Goal: Task Accomplishment & Management: Manage account settings

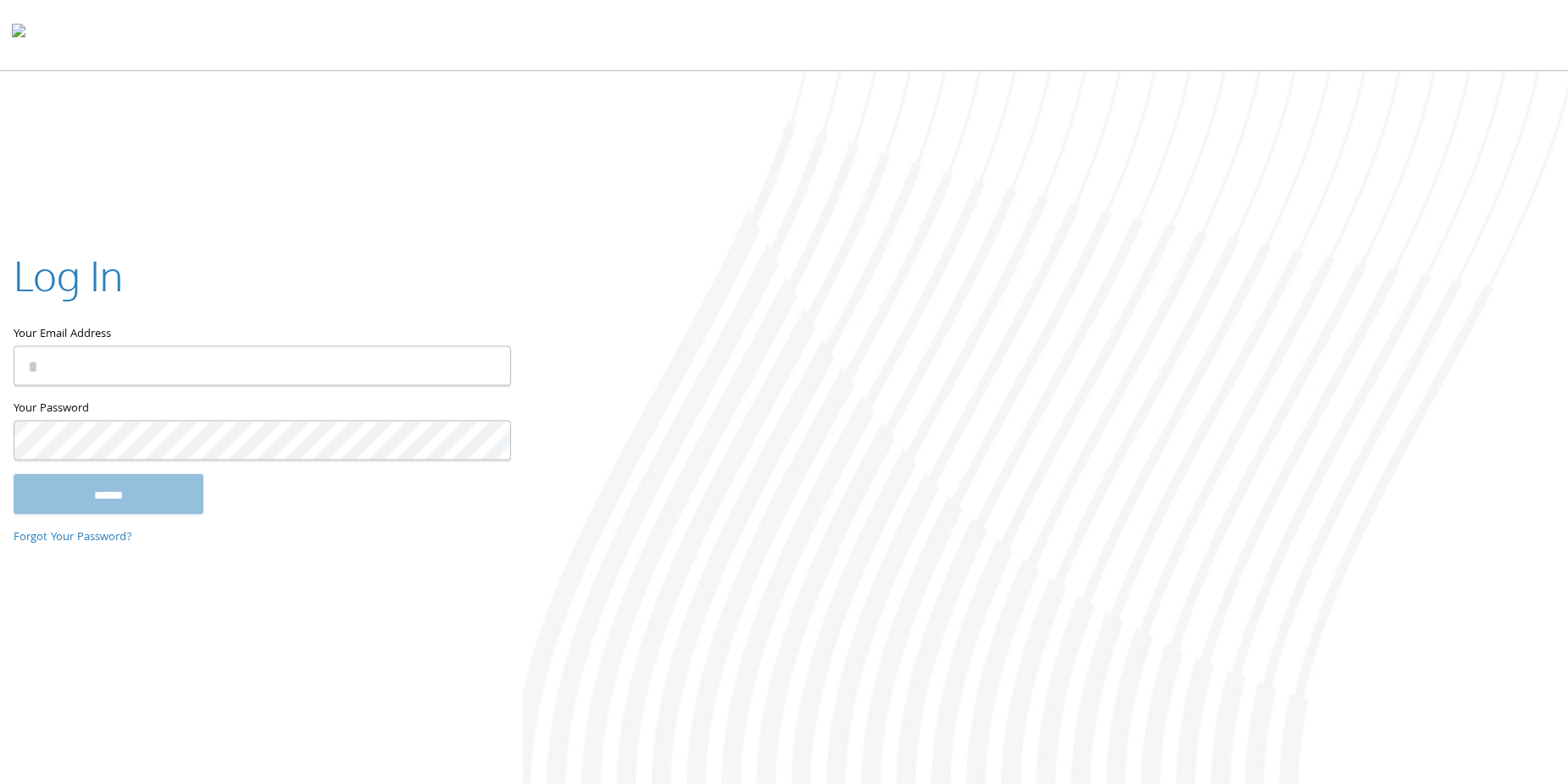
type input "**********"
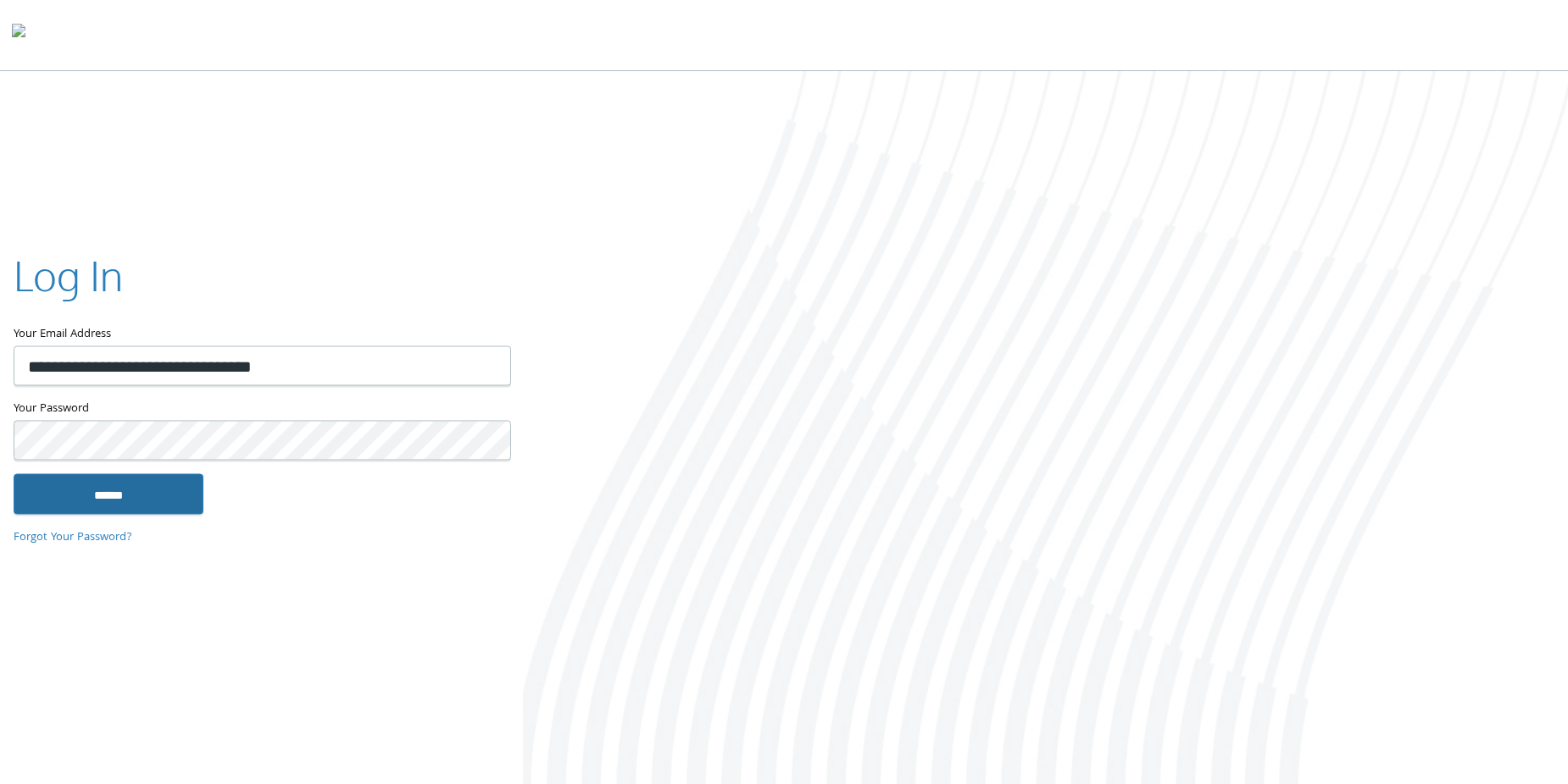
click at [149, 491] on input "******" at bounding box center [108, 494] width 190 height 40
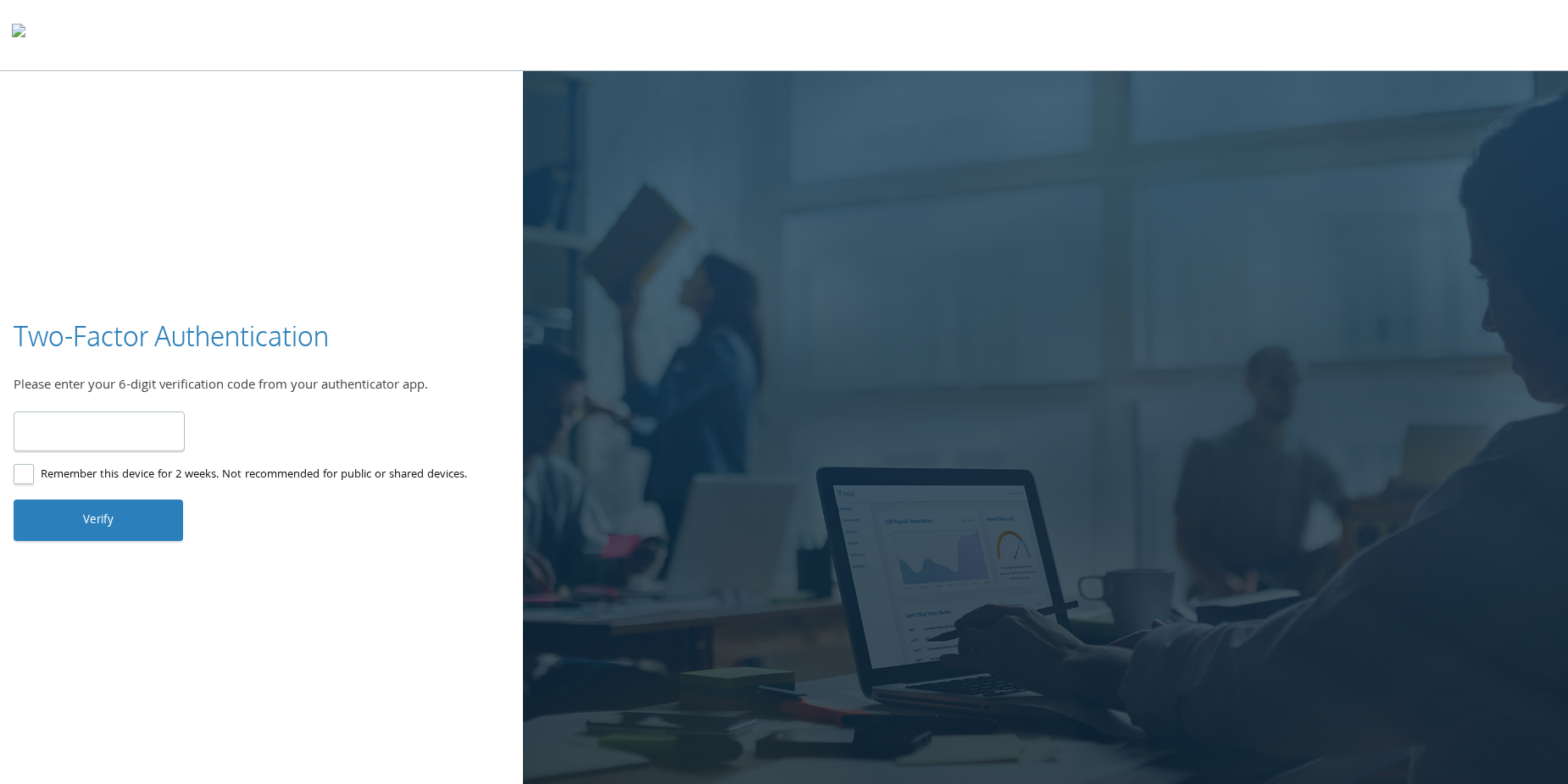
type input "******"
click at [115, 512] on button "Verify" at bounding box center [98, 520] width 170 height 40
